Goal: Navigation & Orientation: Find specific page/section

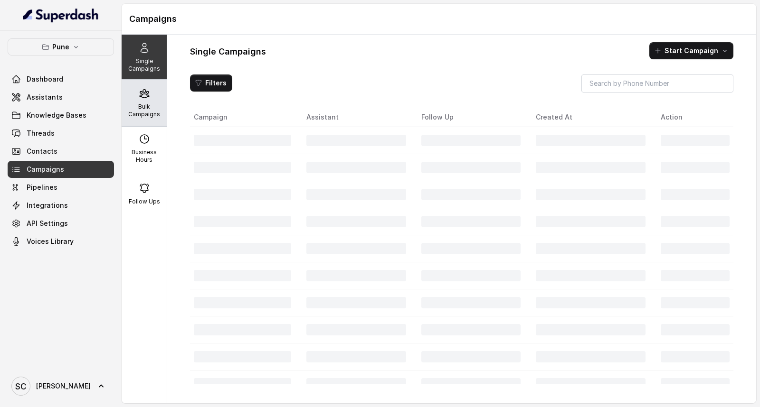
click at [149, 95] on div "Bulk Campaigns" at bounding box center [144, 103] width 45 height 46
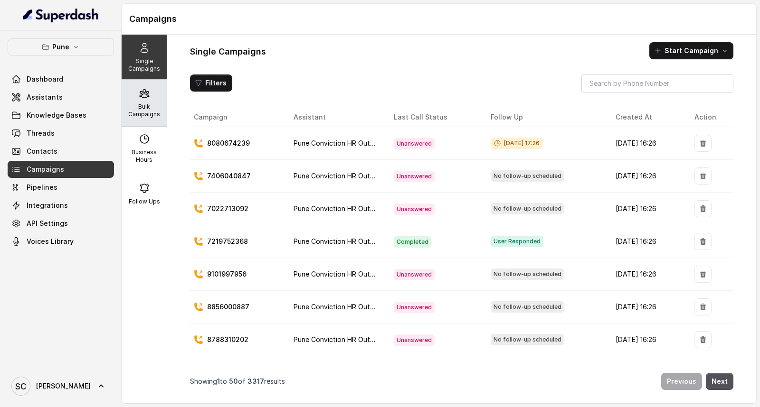
click at [144, 107] on p "Bulk Campaigns" at bounding box center [144, 110] width 38 height 15
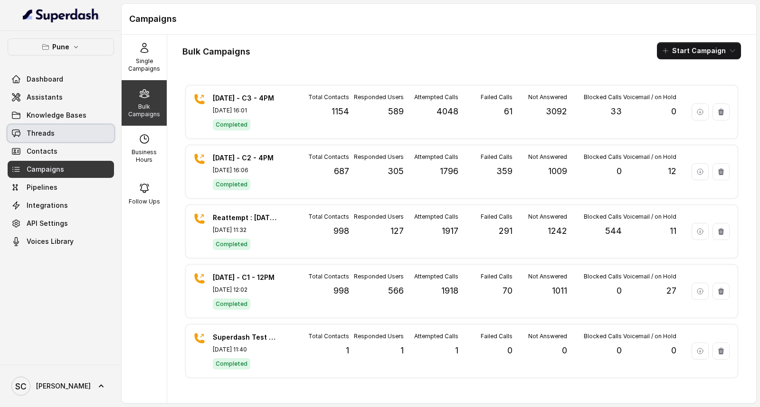
click at [49, 135] on span "Threads" at bounding box center [41, 133] width 28 height 9
